Goal: Task Accomplishment & Management: Complete application form

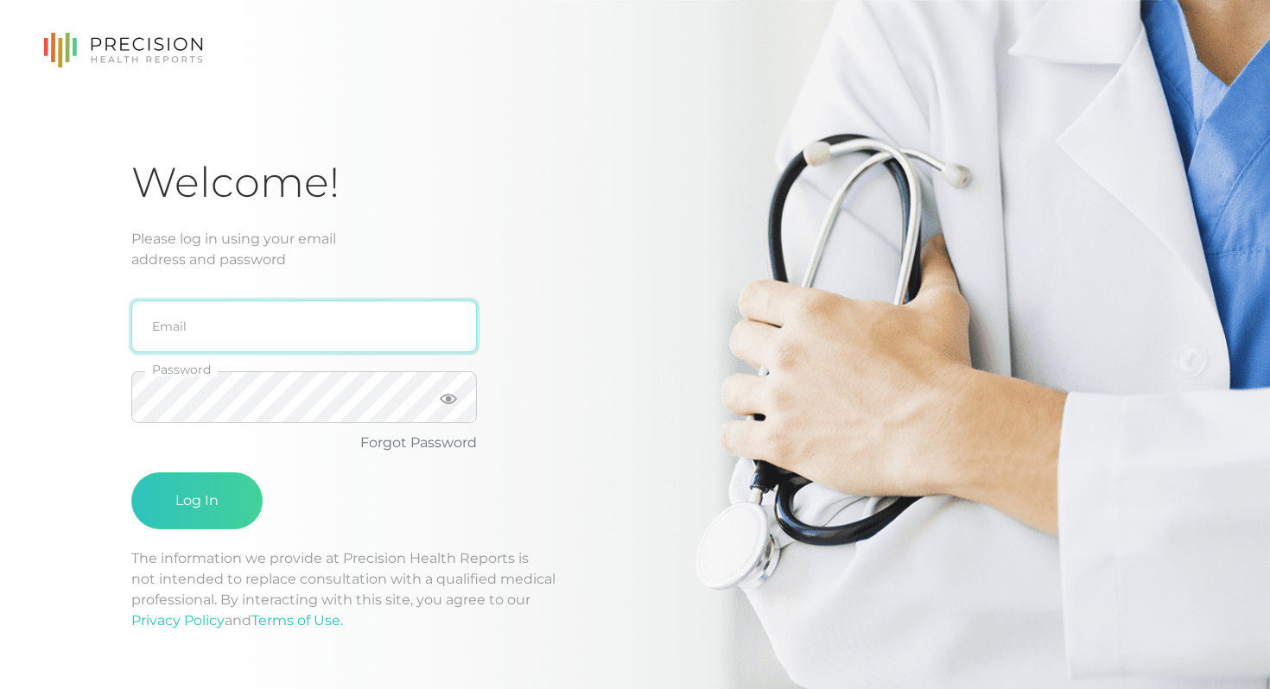
click at [253, 320] on input "email" at bounding box center [304, 327] width 346 height 52
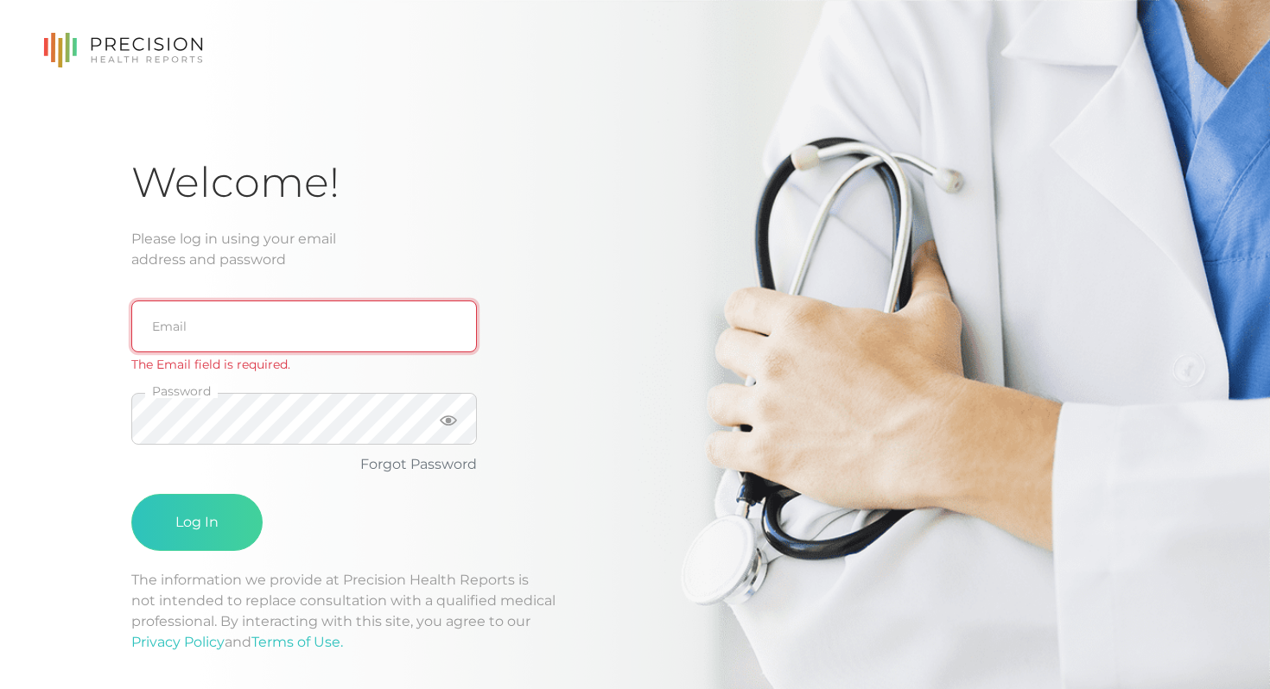
type input "[EMAIL_ADDRESS][DOMAIN_NAME]"
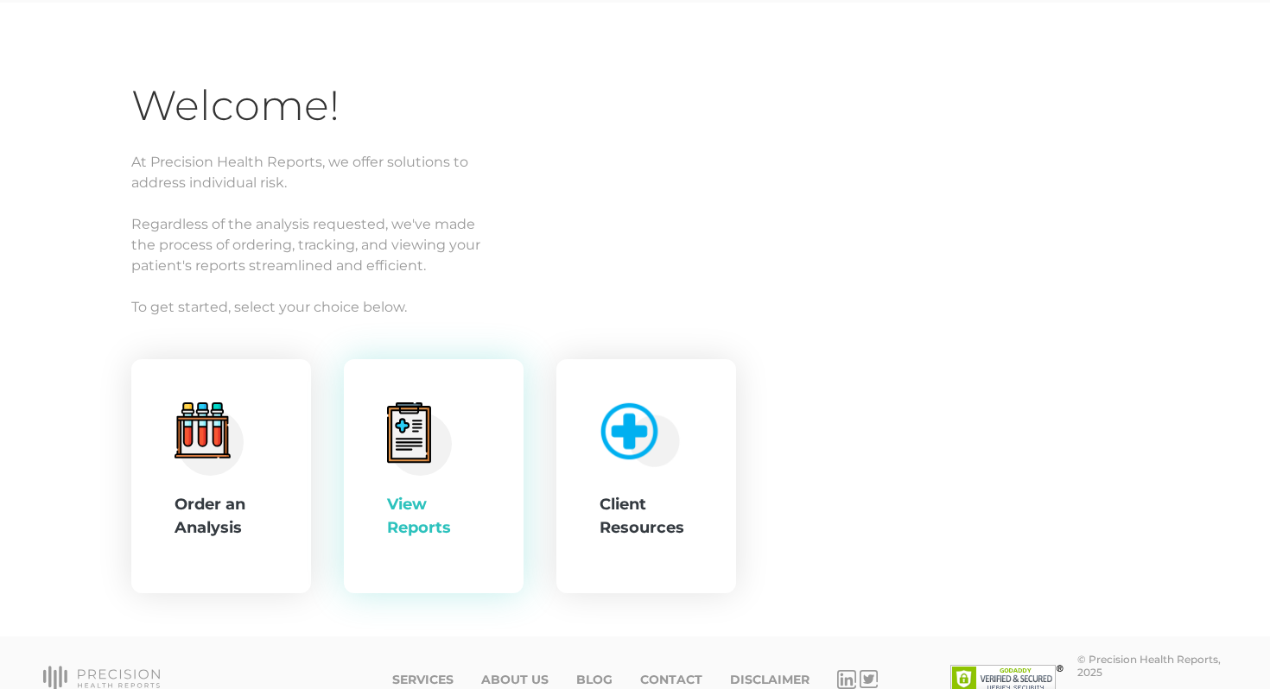
scroll to position [106, 0]
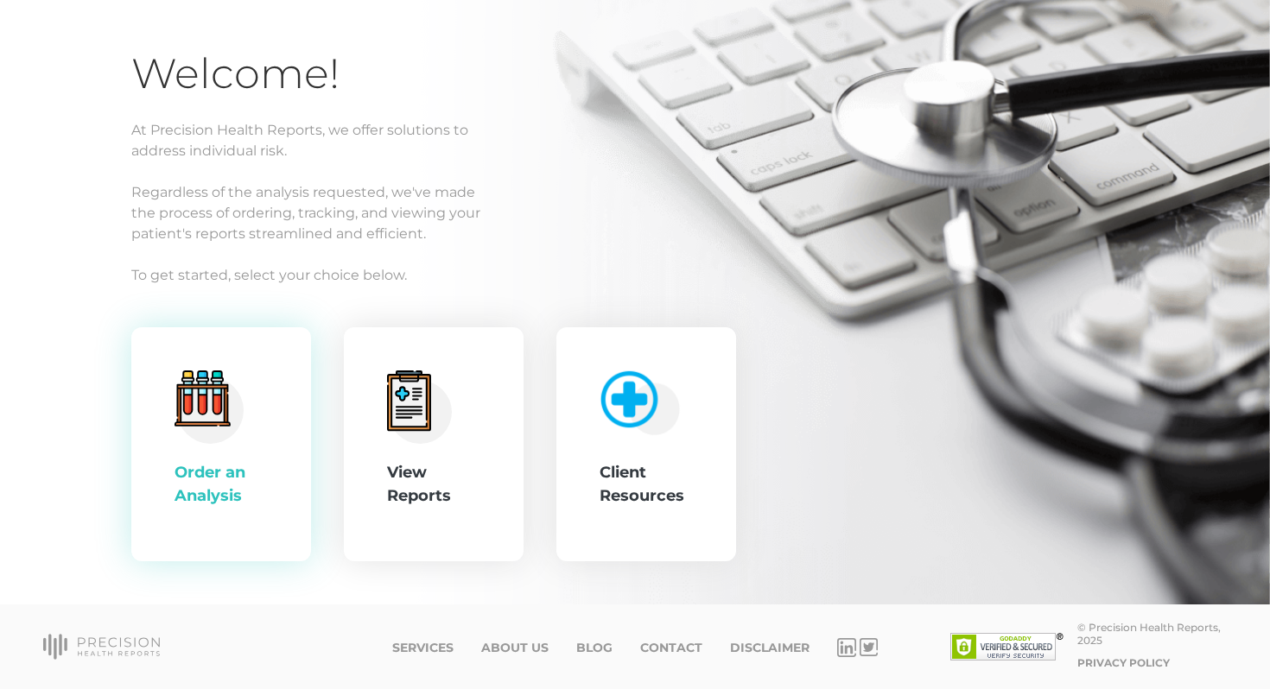
click at [232, 419] on circle at bounding box center [210, 410] width 67 height 67
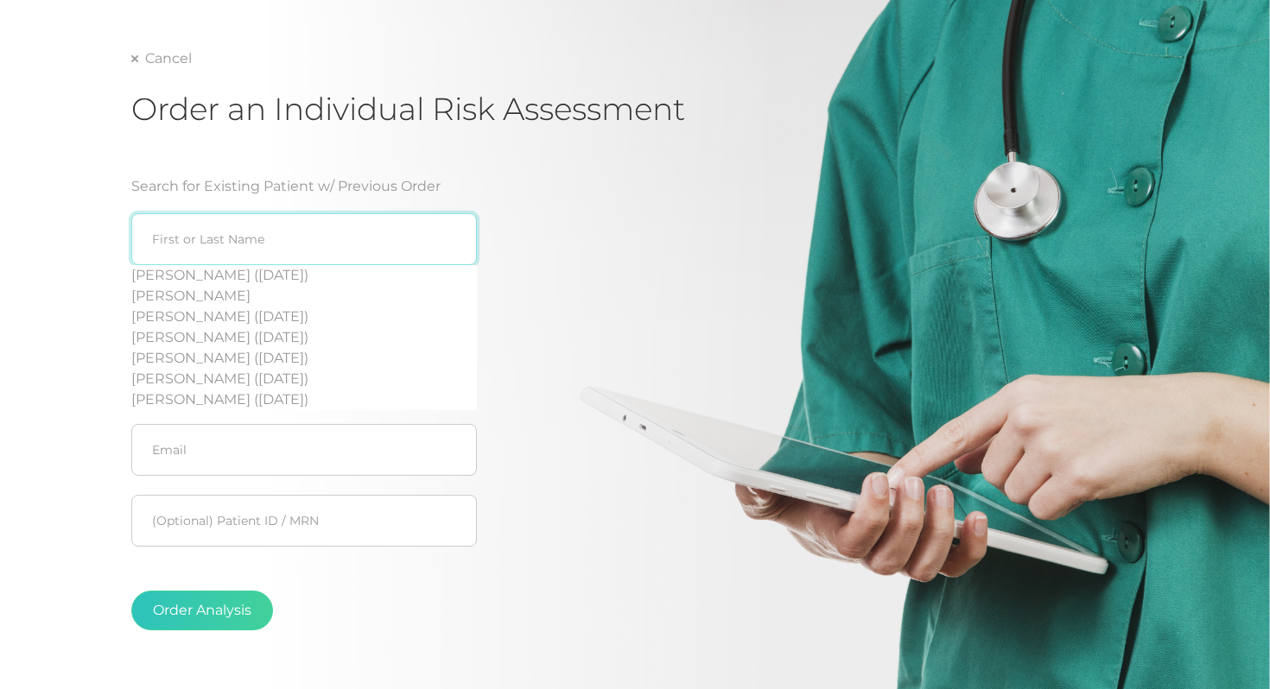
click at [257, 246] on input "search" at bounding box center [304, 239] width 346 height 52
paste input "[EMAIL_ADDRESS][DOMAIN_NAME]"
type input "[EMAIL_ADDRESS][DOMAIN_NAME]"
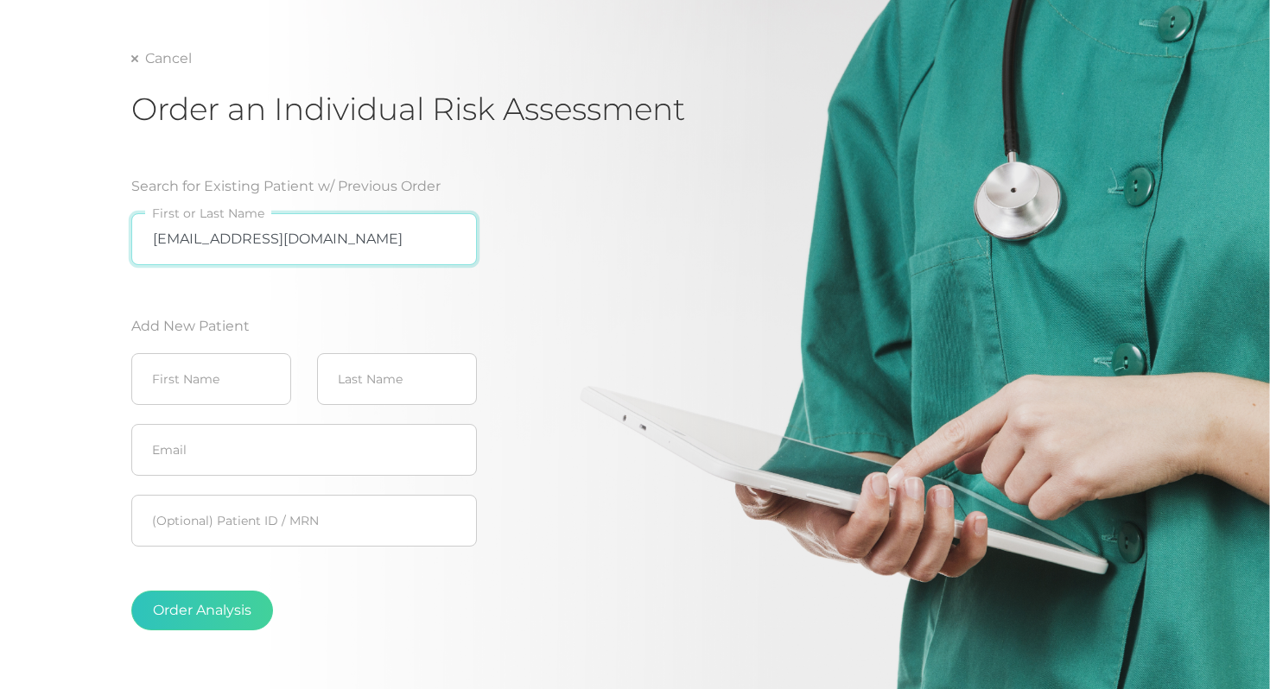
click at [366, 231] on input "[EMAIL_ADDRESS][DOMAIN_NAME]" at bounding box center [304, 239] width 346 height 52
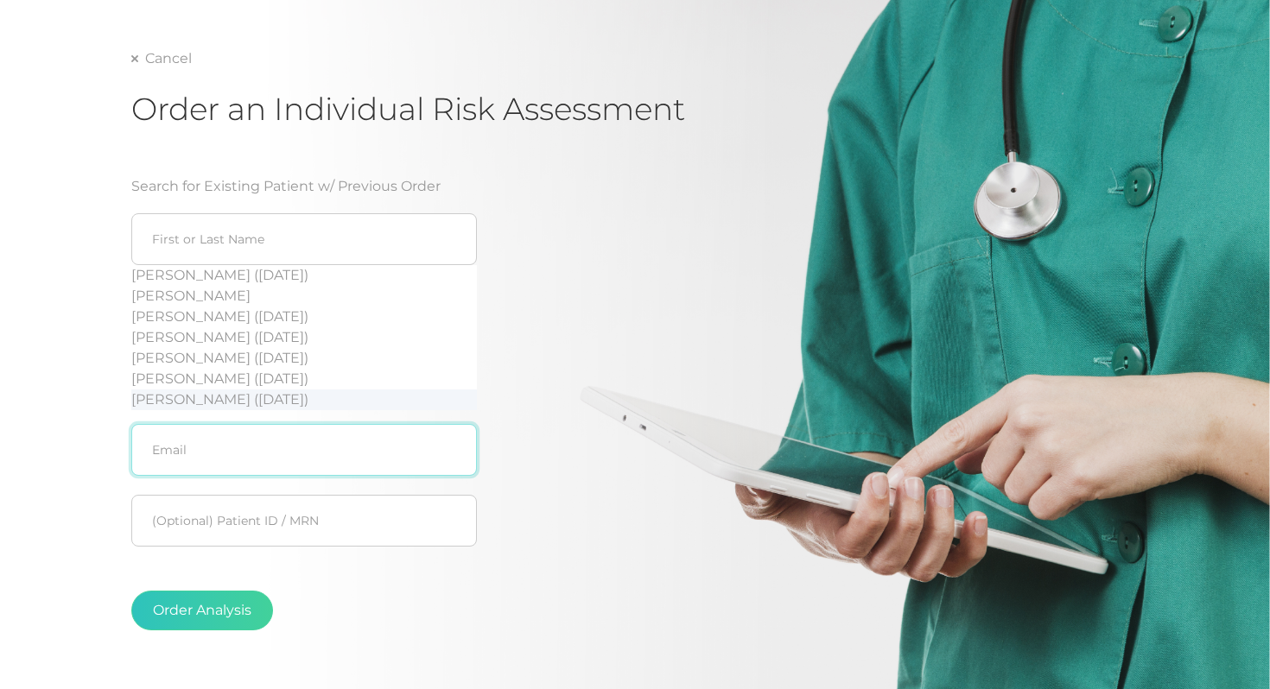
click at [271, 452] on input "text" at bounding box center [304, 450] width 346 height 52
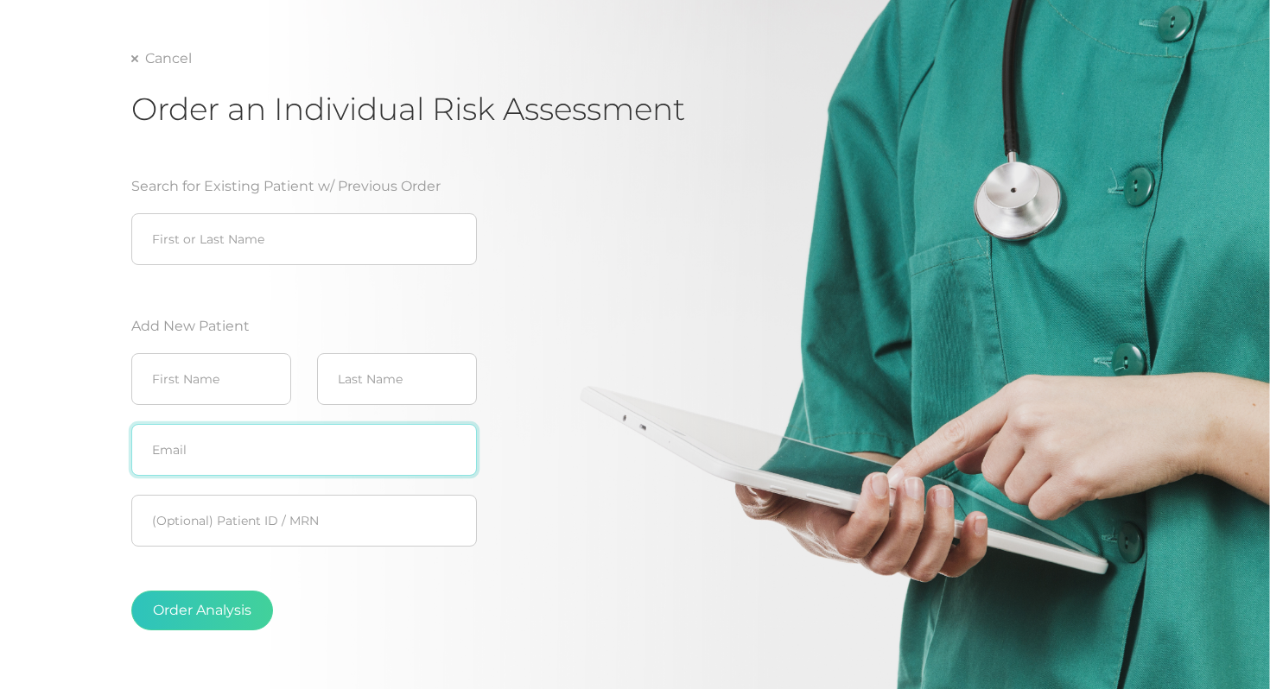
paste input "[EMAIL_ADDRESS][DOMAIN_NAME]"
type input "[EMAIL_ADDRESS][DOMAIN_NAME]"
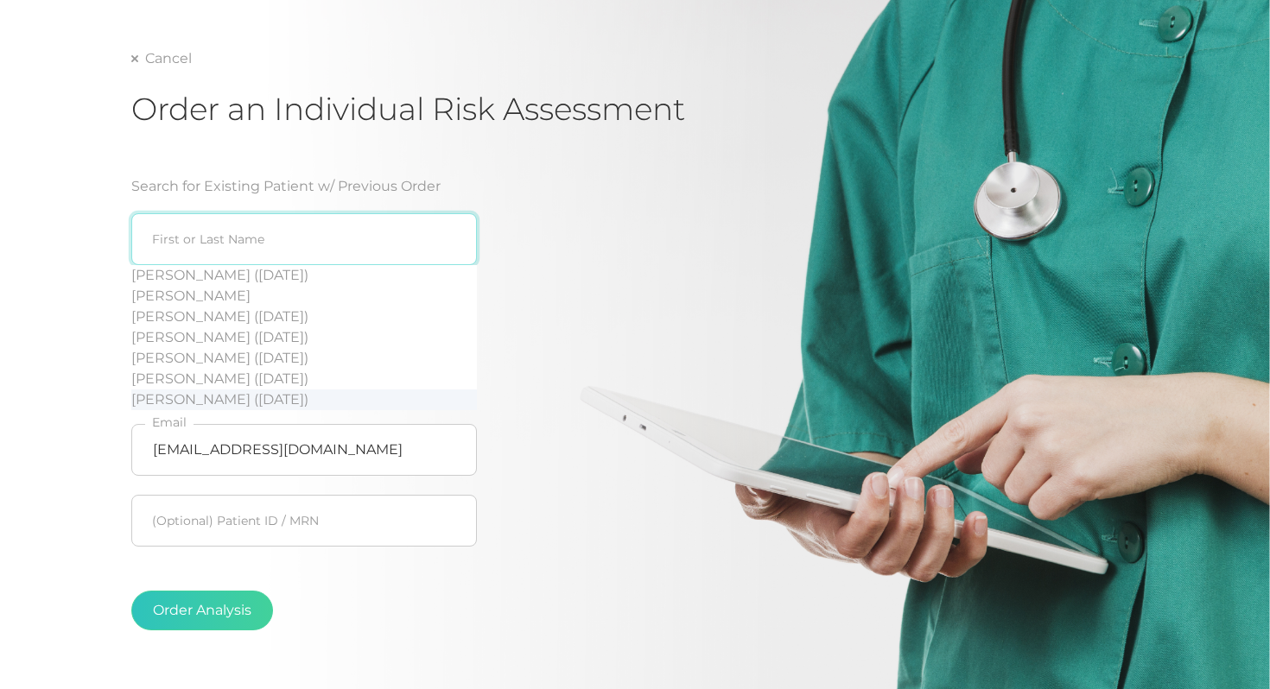
click at [194, 254] on input "search" at bounding box center [304, 239] width 346 height 52
click at [248, 244] on input "search" at bounding box center [304, 239] width 346 height 52
paste input "Chejade-Bloom"
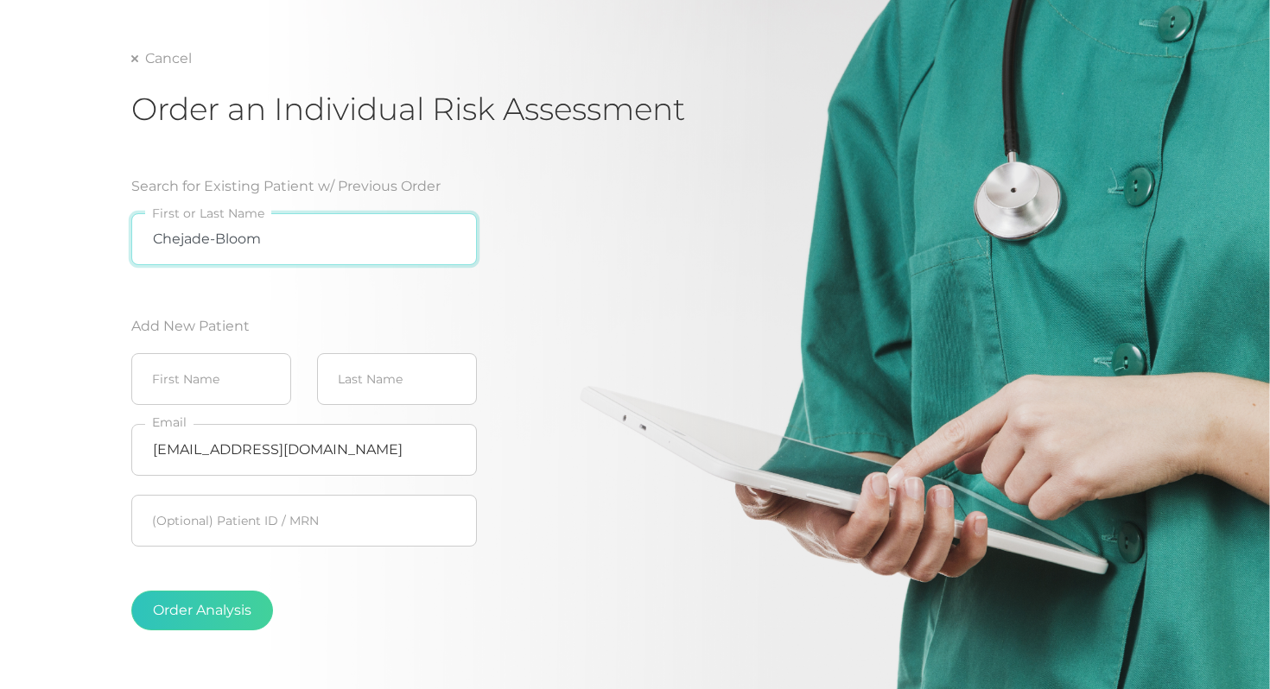
click at [153, 236] on input "Chejade-Bloom" at bounding box center [304, 239] width 346 height 52
type input "[PERSON_NAME]"
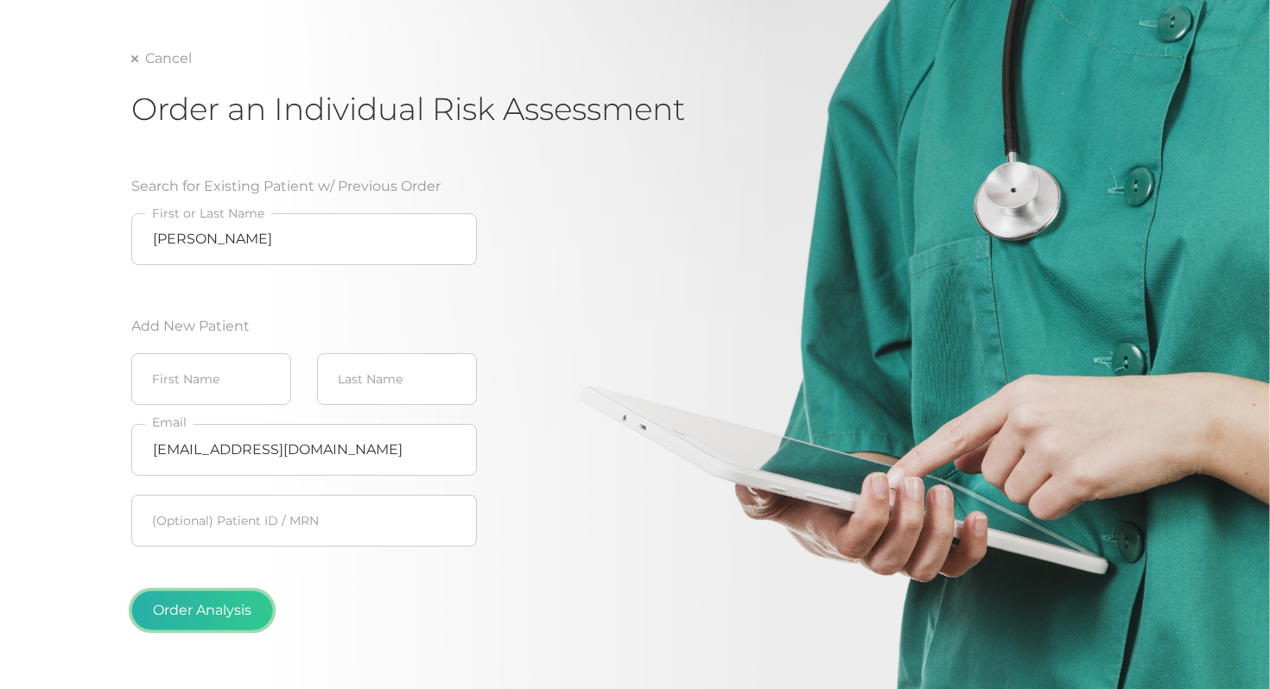
click at [188, 610] on button "Order Analysis" at bounding box center [202, 611] width 142 height 40
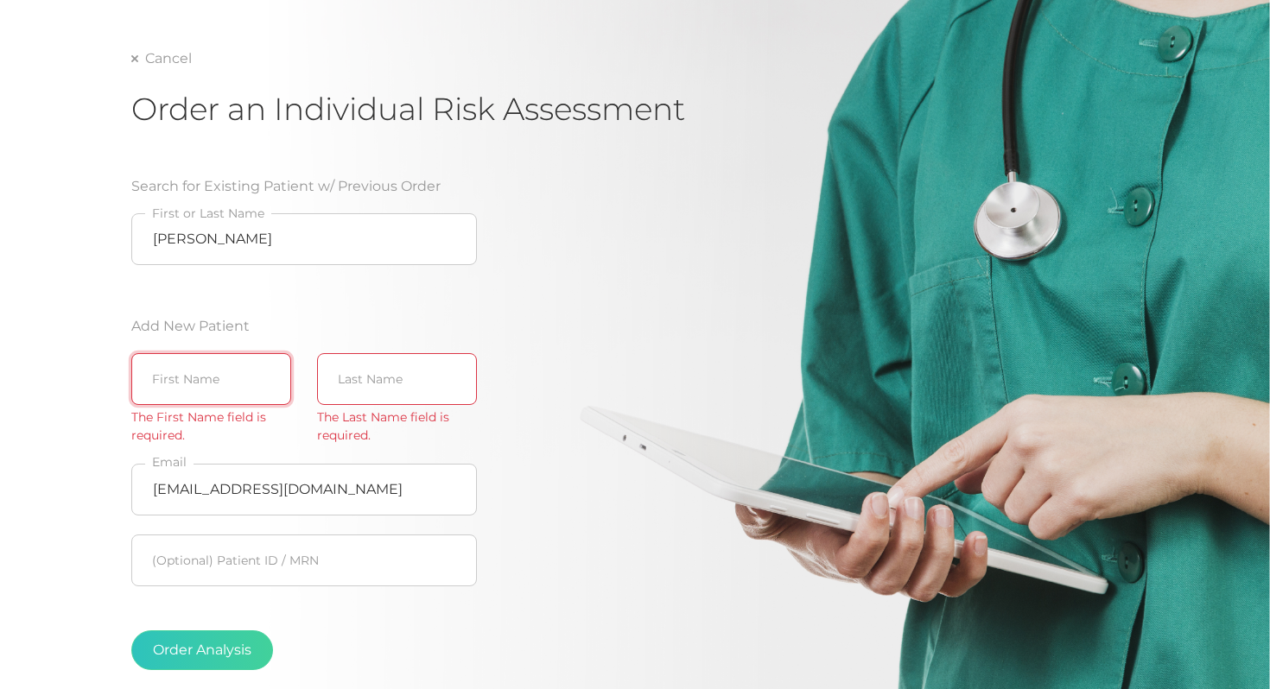
click at [194, 397] on input "text" at bounding box center [211, 379] width 160 height 52
type input "[PERSON_NAME]"
click at [393, 373] on input "text" at bounding box center [397, 379] width 160 height 52
paste input "Chejade-Bloom"
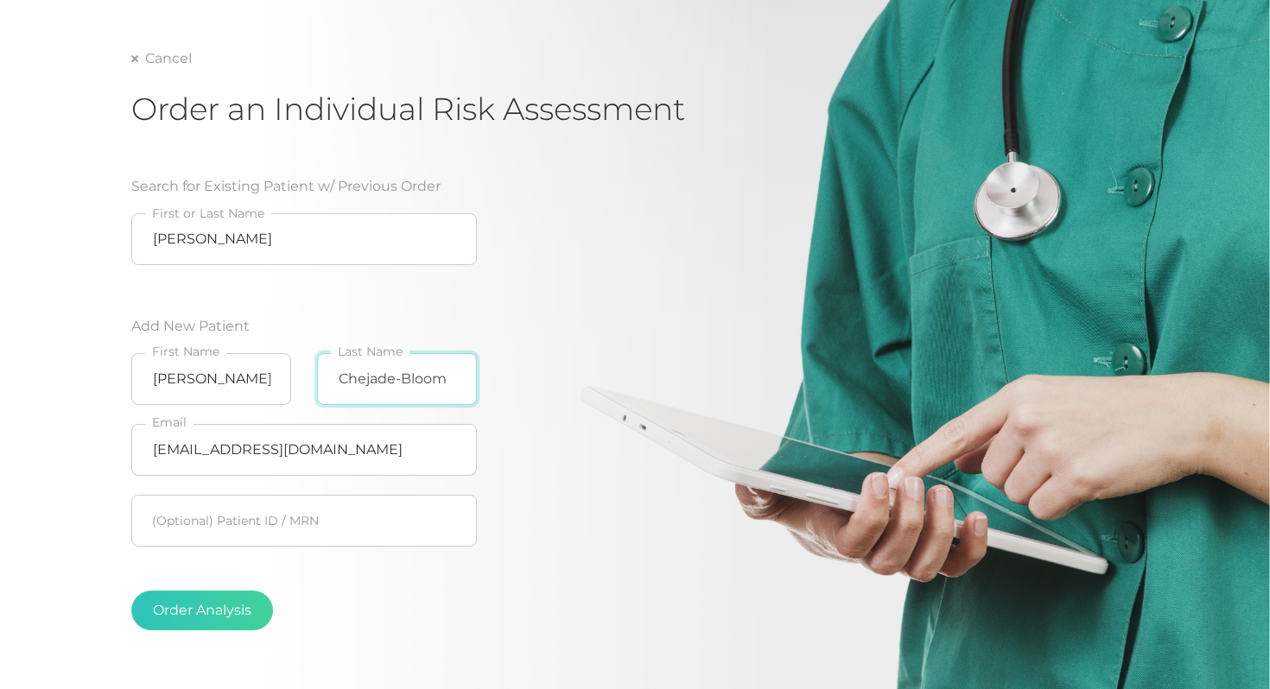
type input "Chejade-Bloom"
click at [363, 248] on input "[PERSON_NAME]" at bounding box center [304, 239] width 346 height 52
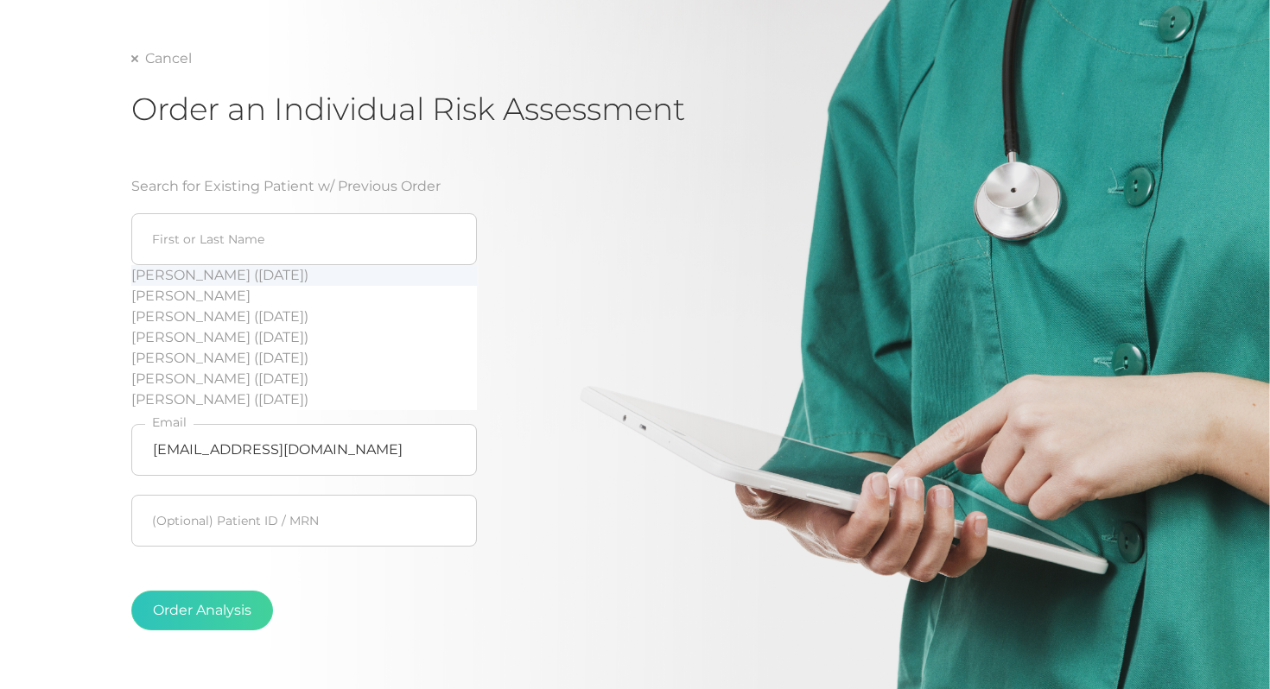
click at [581, 262] on div "Search for Existing Patient w/ Previous Order [PERSON_NAME] ([DATE]) [PERSON_NA…" at bounding box center [407, 410] width 553 height 510
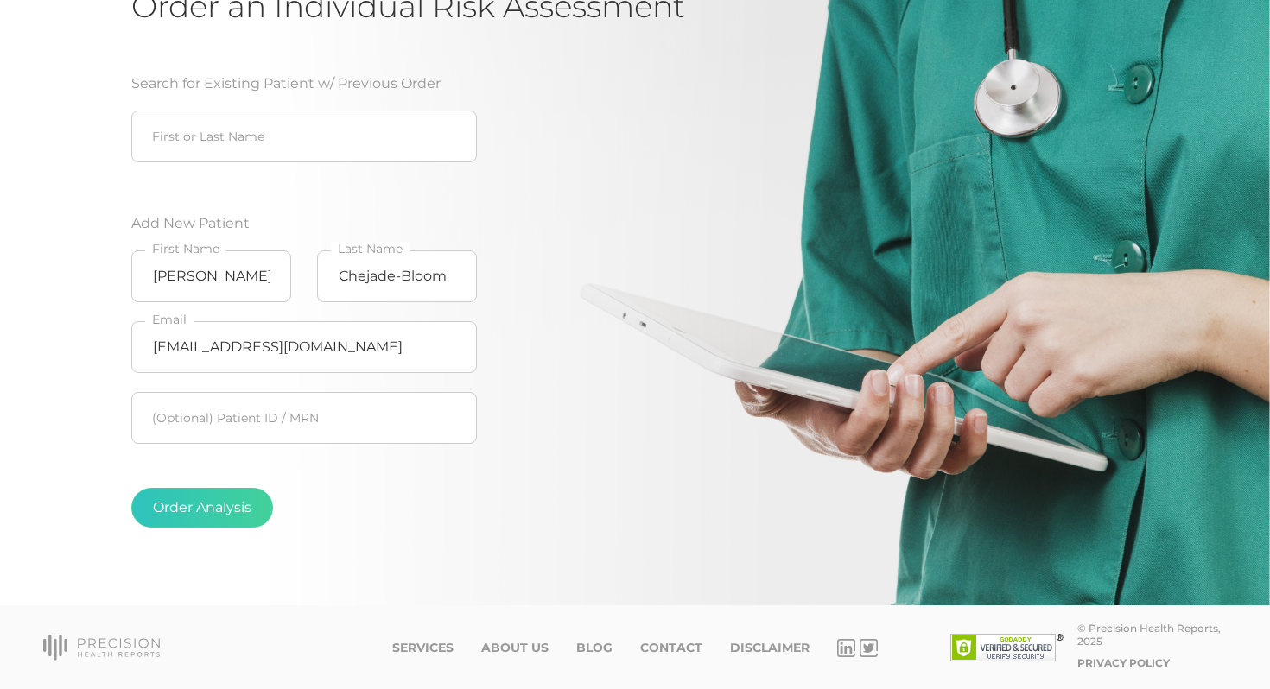
scroll to position [201, 0]
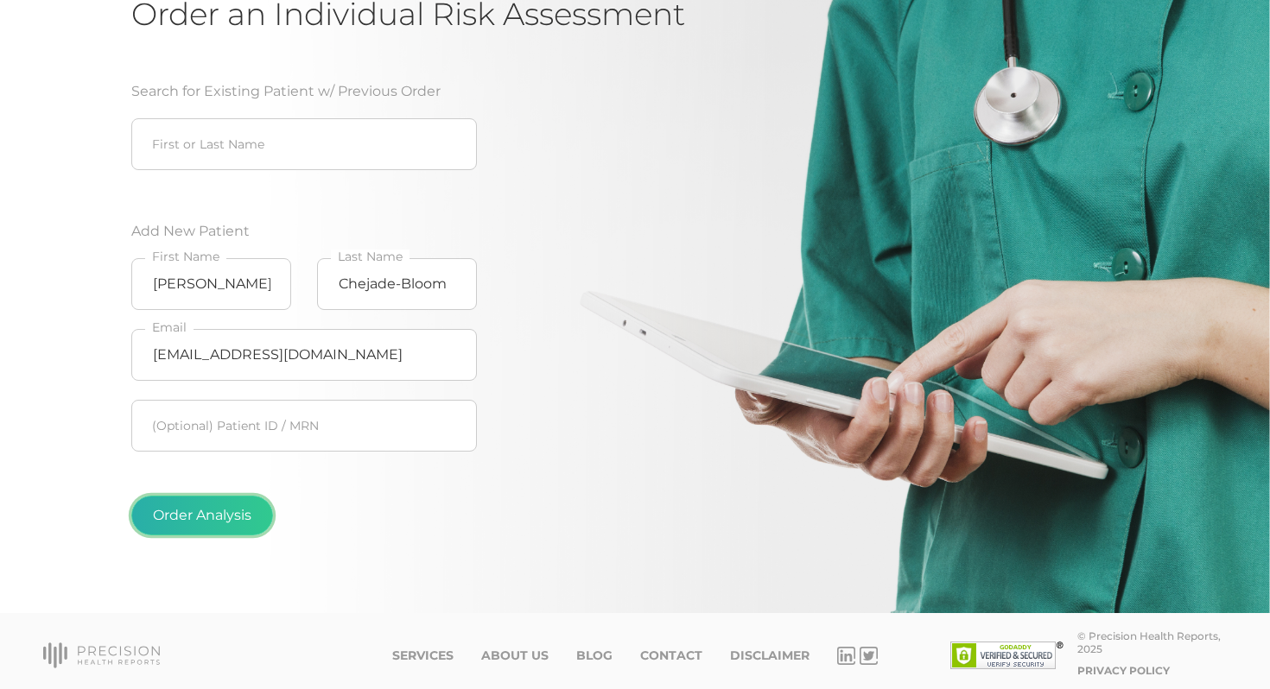
click at [219, 514] on button "Order Analysis" at bounding box center [202, 516] width 142 height 40
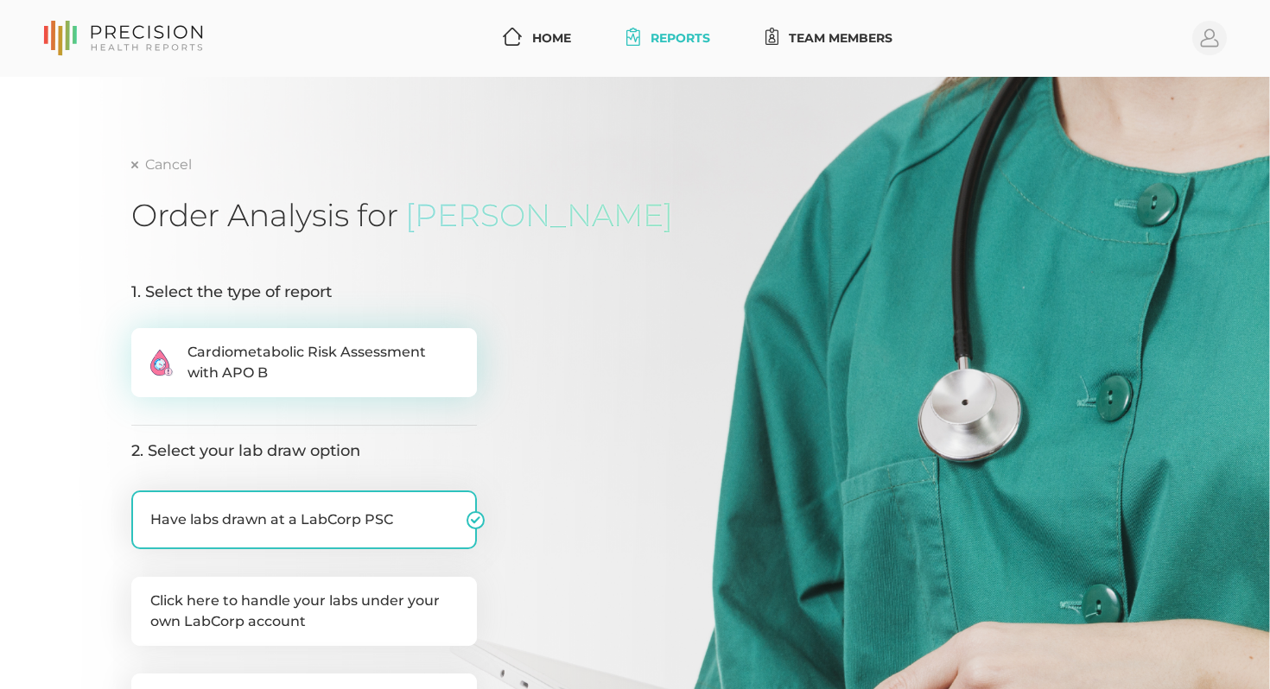
click at [404, 361] on span "Cardiometabolic Risk Assessment with APO B" at bounding box center [322, 362] width 270 height 41
click at [145, 346] on input ".cls-2{fill:#fa759e}.cls-4{fill:#ffd7e5}.cls-8{fill:#3a2c60} Cardiometabolic Ri…" at bounding box center [138, 336] width 14 height 17
radio input "true"
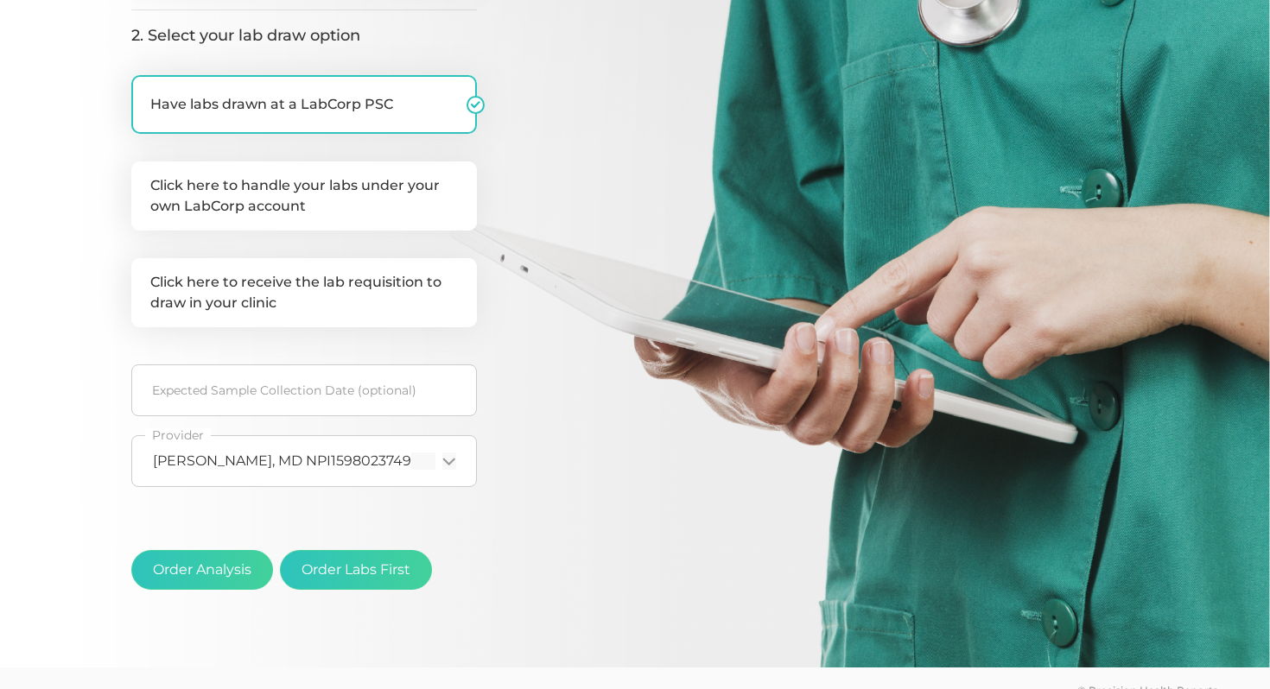
scroll to position [423, 0]
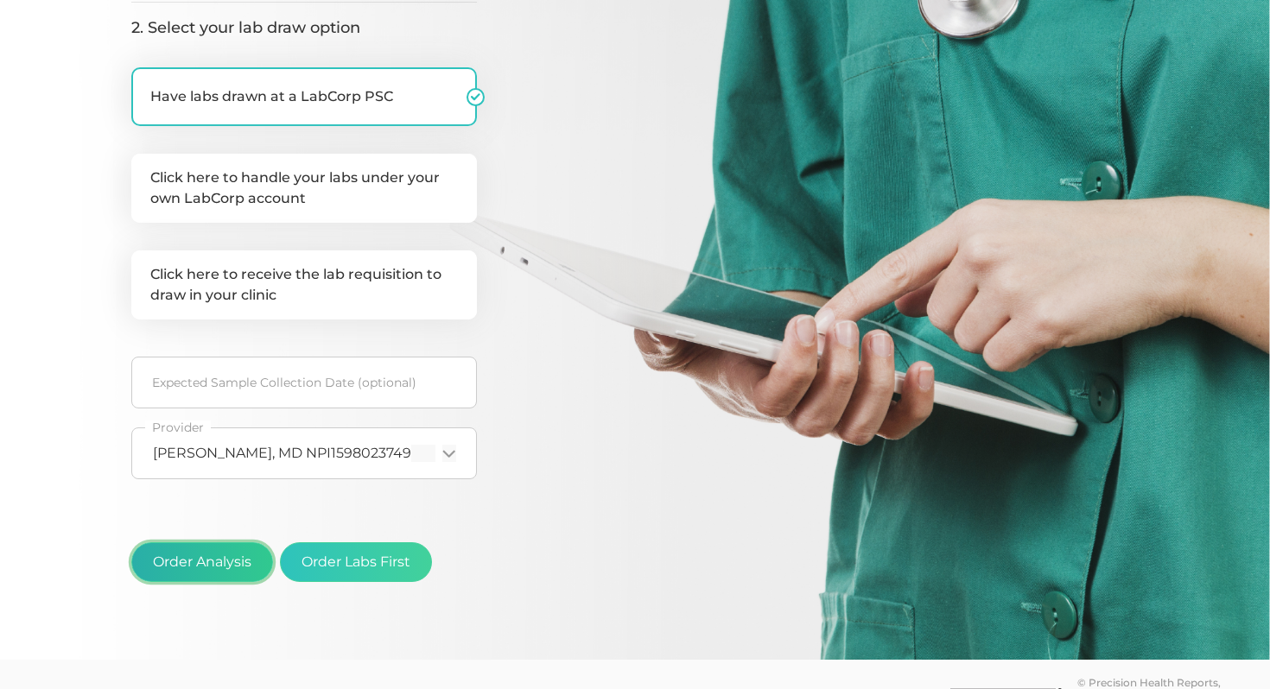
click at [199, 560] on button "Order Analysis" at bounding box center [202, 563] width 142 height 40
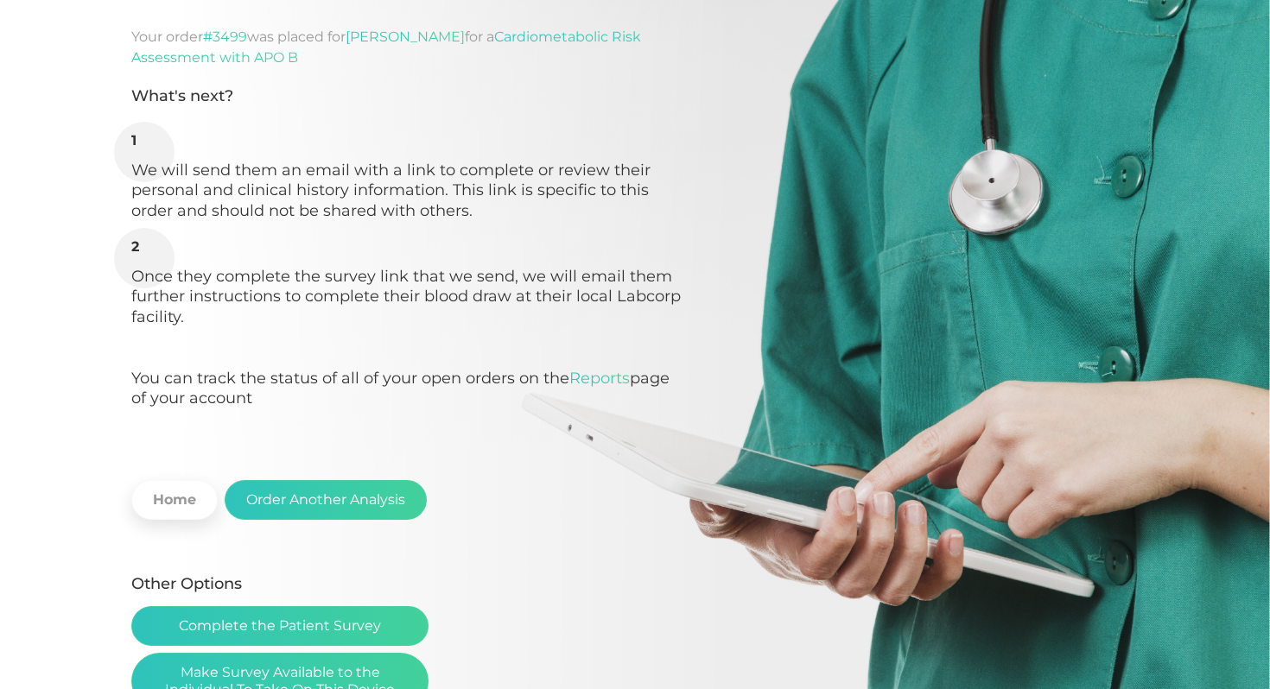
scroll to position [121, 0]
